Goal: Task Accomplishment & Management: Manage account settings

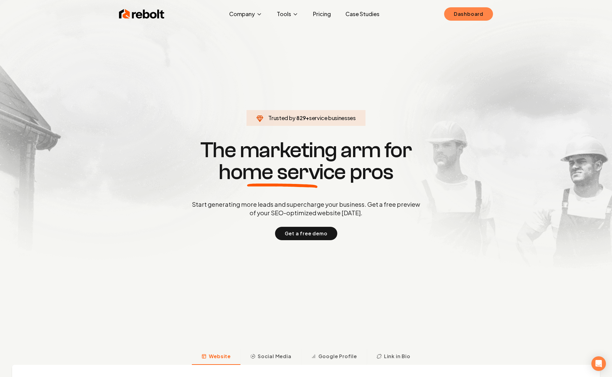
click at [462, 11] on link "Dashboard" at bounding box center [468, 13] width 49 height 13
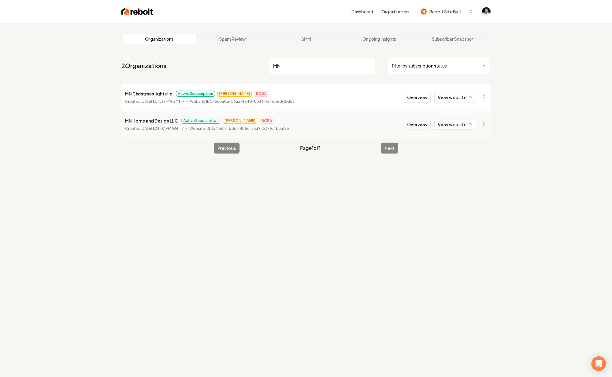
type input "MN"
click at [425, 123] on button "Overview" at bounding box center [417, 124] width 27 height 11
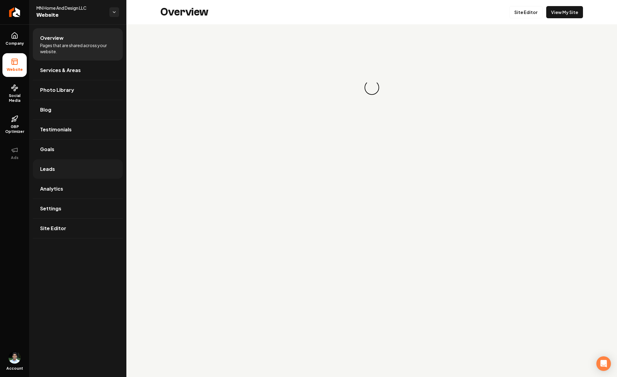
click at [46, 172] on span "Leads" at bounding box center [47, 168] width 15 height 7
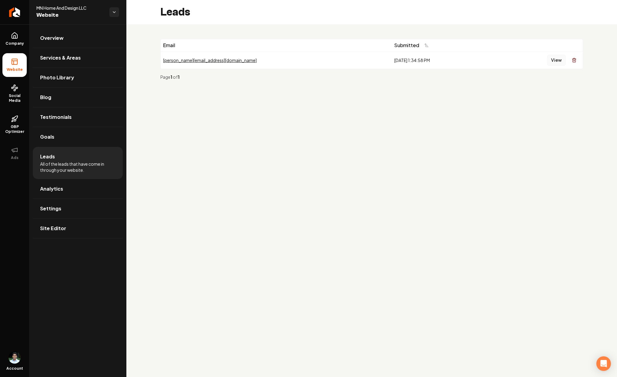
click at [554, 60] on button "View" at bounding box center [556, 60] width 19 height 11
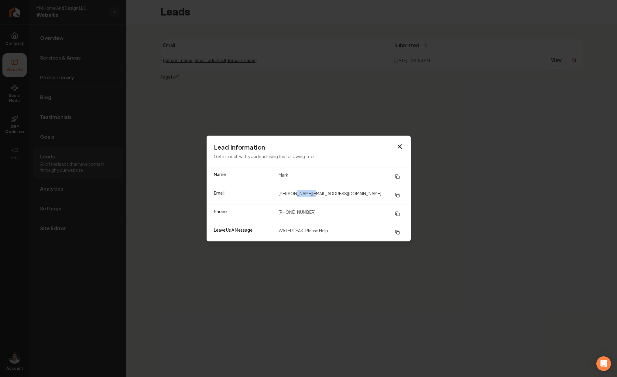
drag, startPoint x: 322, startPoint y: 195, endPoint x: 296, endPoint y: 196, distance: 25.2
click at [296, 196] on dd "mark-s@juno.com" at bounding box center [340, 194] width 125 height 11
copy dd "juno.com"
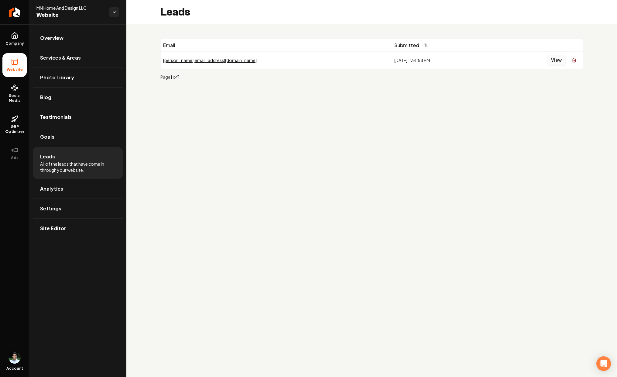
click at [554, 59] on button "View" at bounding box center [556, 60] width 19 height 11
click at [10, 13] on icon "Return to dashboard" at bounding box center [15, 12] width 10 height 10
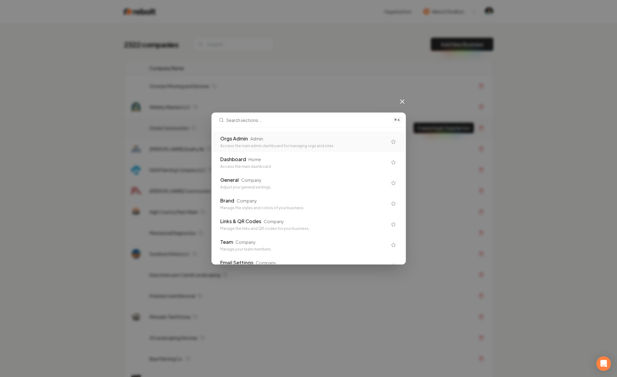
click at [331, 138] on div "Orgs Admin Admin" at bounding box center [303, 138] width 167 height 7
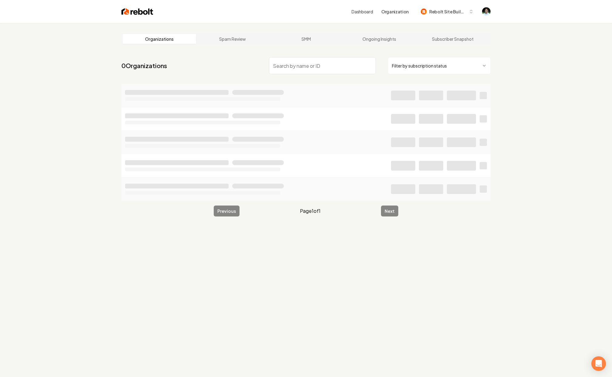
click at [298, 61] on input "search" at bounding box center [322, 65] width 107 height 17
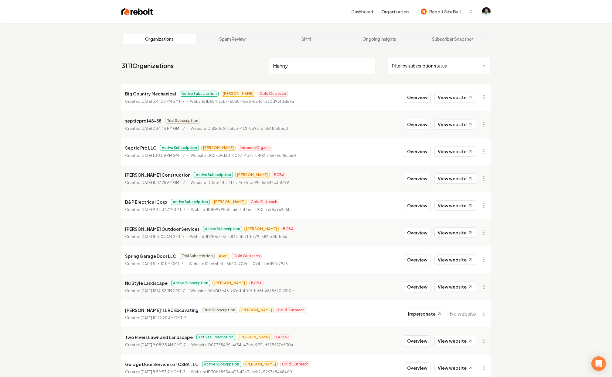
type input "Manny"
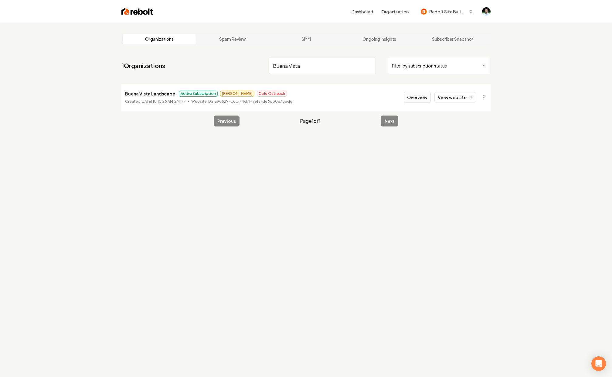
type input "Buena Vista"
click at [411, 99] on button "Overview" at bounding box center [417, 97] width 27 height 11
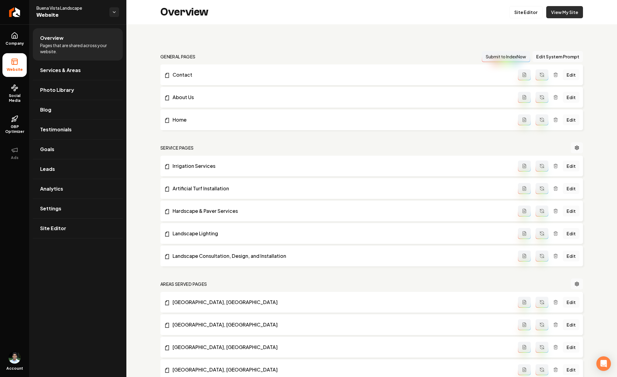
click at [551, 17] on link "View My Site" at bounding box center [564, 12] width 37 height 12
click at [558, 11] on link "View My Site" at bounding box center [564, 12] width 37 height 12
click at [13, 120] on icon at bounding box center [13, 121] width 2 height 2
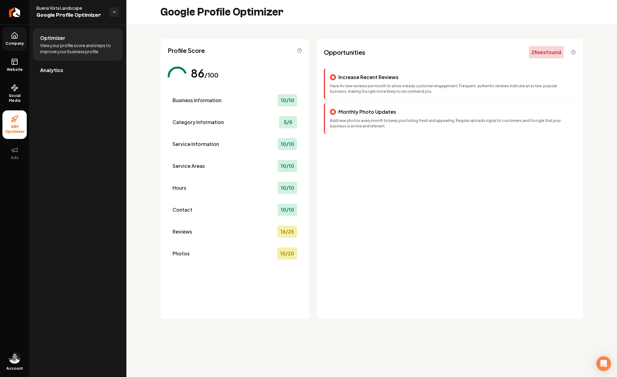
click at [15, 34] on icon at bounding box center [14, 35] width 7 height 7
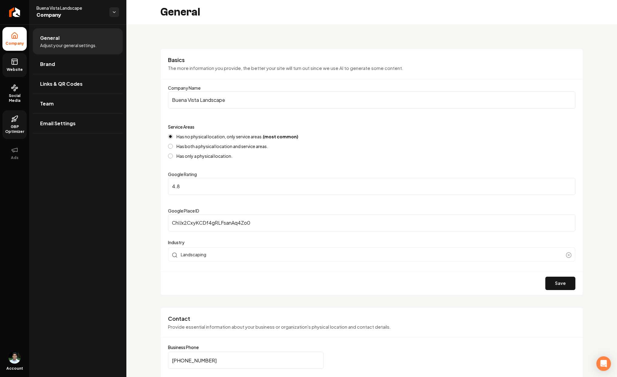
click at [18, 68] on span "Website" at bounding box center [14, 69] width 21 height 5
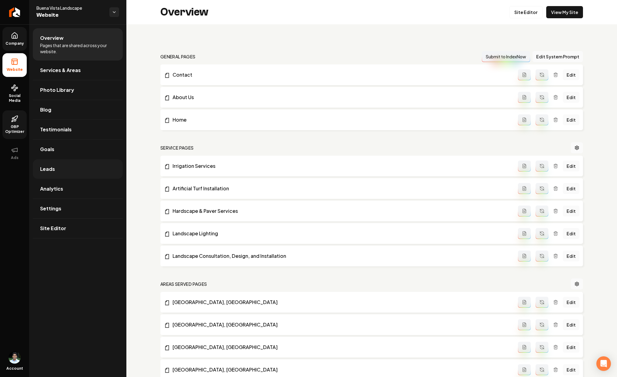
click at [54, 167] on span "Leads" at bounding box center [47, 168] width 15 height 7
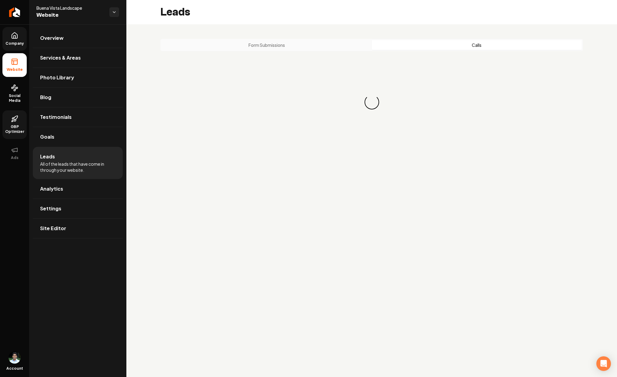
click at [448, 48] on button "Calls" at bounding box center [477, 45] width 210 height 10
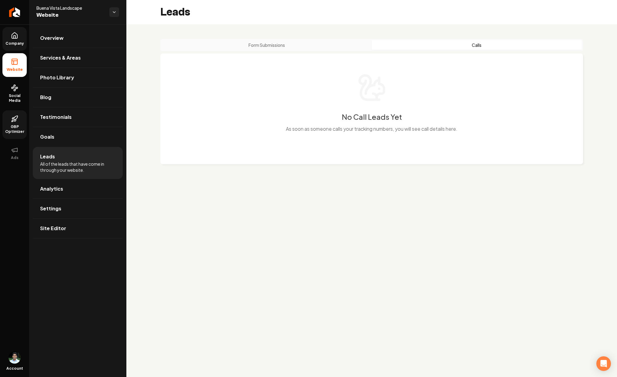
click at [326, 41] on button "Form Submissions" at bounding box center [267, 45] width 210 height 10
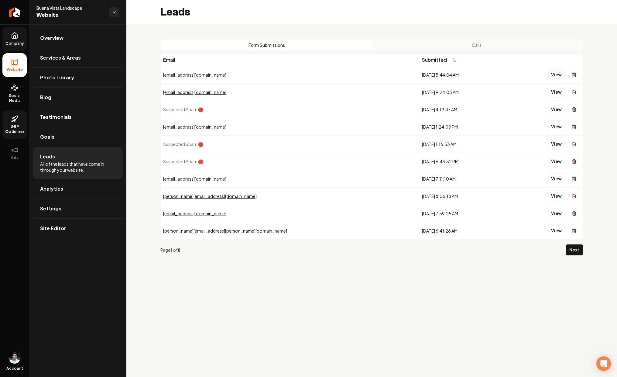
click at [551, 74] on button "View" at bounding box center [556, 74] width 19 height 11
click at [554, 92] on button "View" at bounding box center [556, 92] width 19 height 11
click at [551, 127] on button "View" at bounding box center [556, 126] width 19 height 11
click at [563, 179] on button "View" at bounding box center [556, 178] width 19 height 11
click at [553, 196] on button "View" at bounding box center [556, 195] width 19 height 11
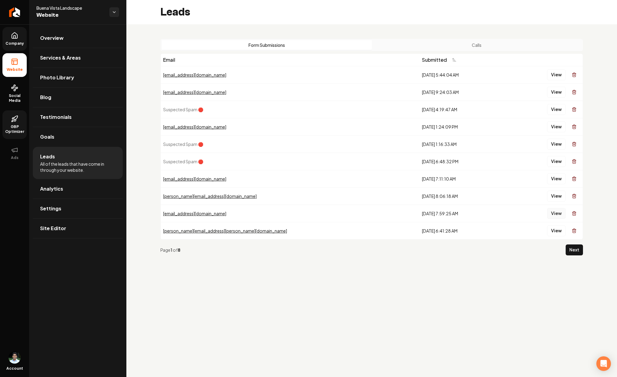
click at [562, 216] on button "View" at bounding box center [556, 213] width 19 height 11
click at [554, 228] on button "View" at bounding box center [556, 230] width 19 height 11
click at [569, 248] on button "Next" at bounding box center [573, 249] width 17 height 11
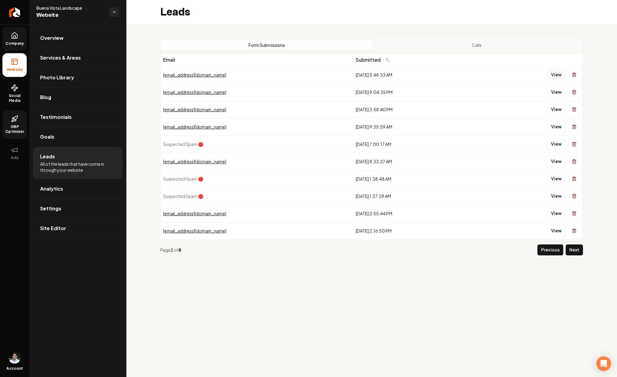
click at [557, 78] on button "View" at bounding box center [556, 74] width 19 height 11
click at [556, 94] on button "View" at bounding box center [556, 92] width 19 height 11
click at [5, 36] on link "Company" at bounding box center [14, 39] width 24 height 24
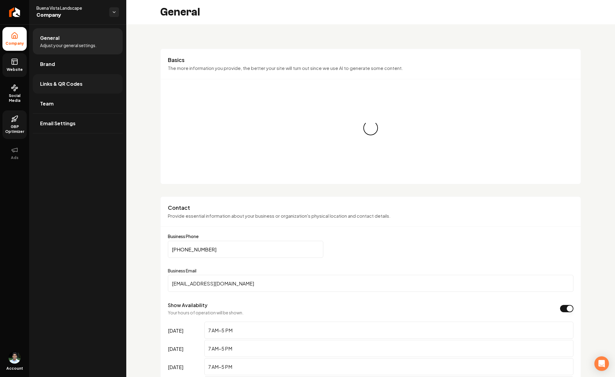
click at [60, 86] on span "Links & QR Codes" at bounding box center [61, 83] width 43 height 7
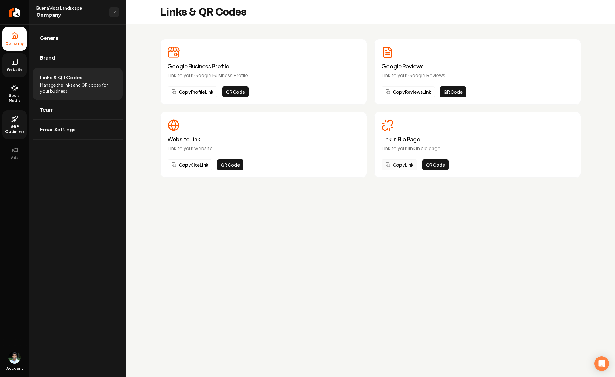
click at [409, 165] on button "Copy Link" at bounding box center [400, 164] width 36 height 11
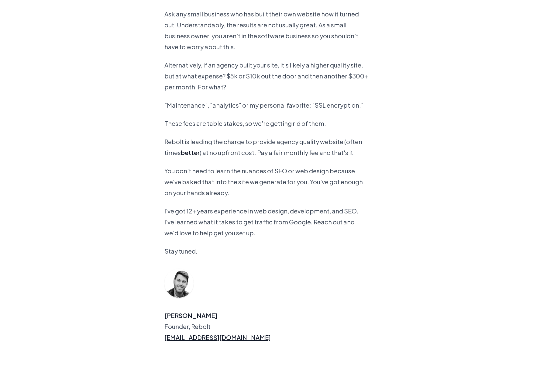
scroll to position [488, 0]
click at [188, 210] on p "I've got 12+ years experience in web design, development, and SEO. I've learned…" at bounding box center [266, 222] width 204 height 33
